Goal: Information Seeking & Learning: Learn about a topic

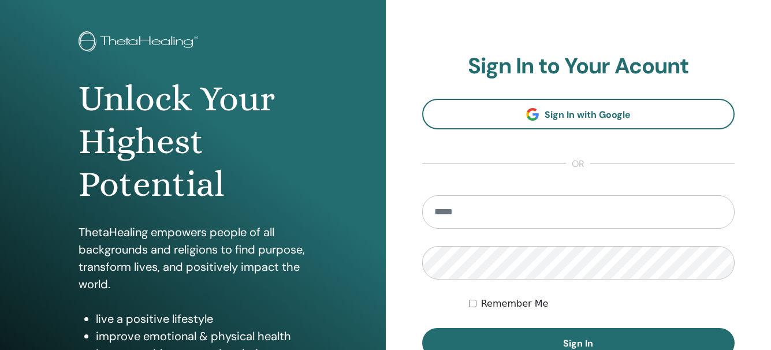
scroll to position [173, 0]
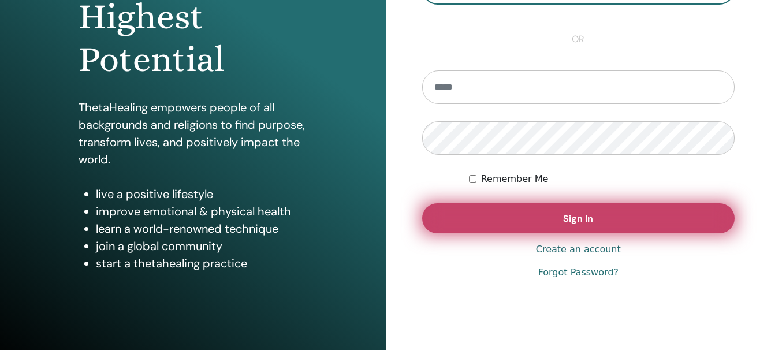
type input "**********"
click at [557, 220] on button "Sign In" at bounding box center [578, 218] width 313 height 30
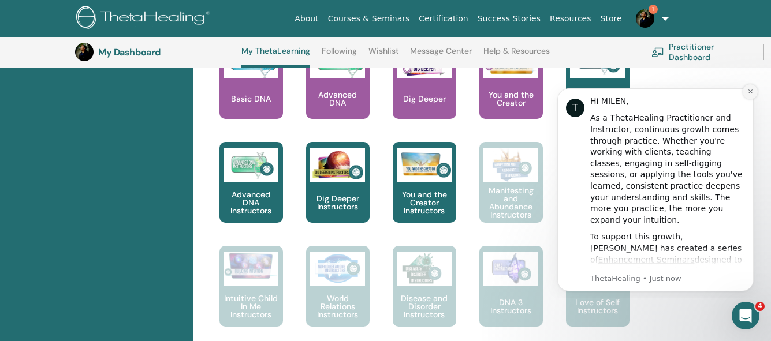
click at [752, 95] on icon "Dismiss notification" at bounding box center [750, 91] width 6 height 6
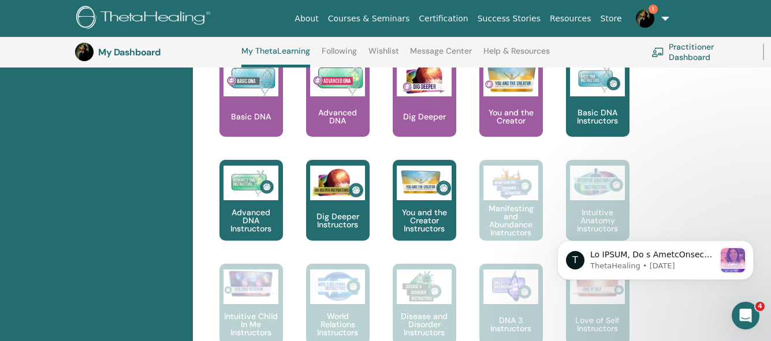
scroll to position [550, 0]
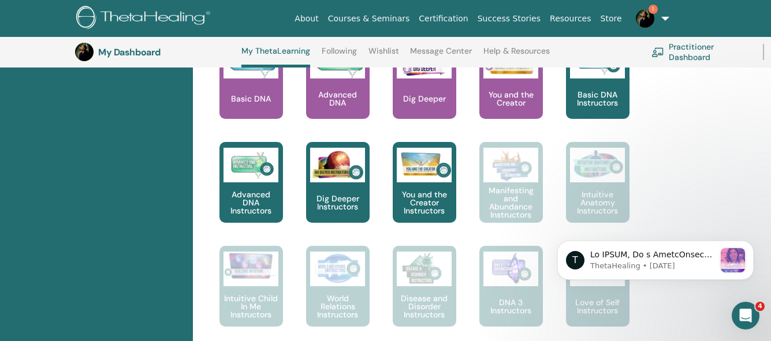
click at [647, 16] on img at bounding box center [645, 18] width 18 height 18
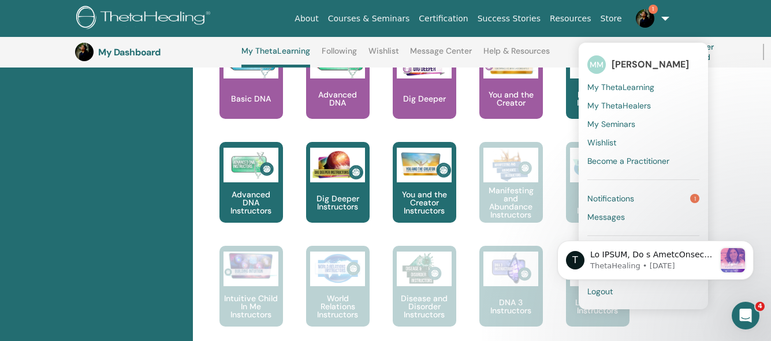
click at [688, 197] on div "T ThetaHealing • [DATE]" at bounding box center [655, 208] width 213 height 144
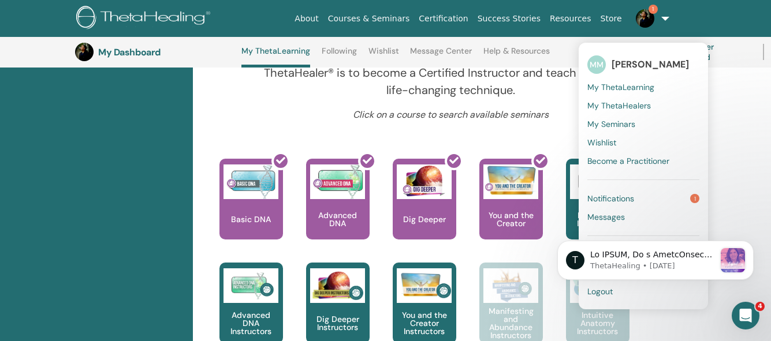
scroll to position [493, 0]
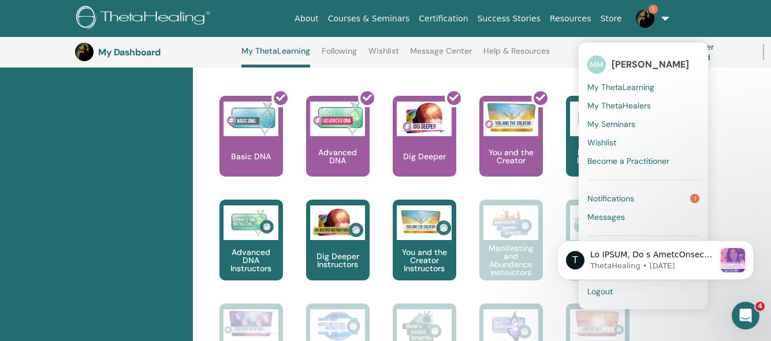
click at [647, 14] on img at bounding box center [645, 18] width 18 height 18
